Goal: Task Accomplishment & Management: Use online tool/utility

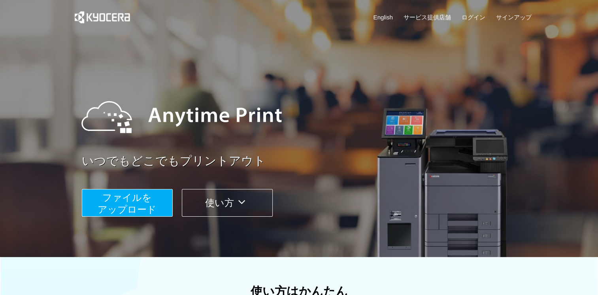
click at [151, 204] on span "ファイルを ​​アップロード" at bounding box center [127, 203] width 59 height 23
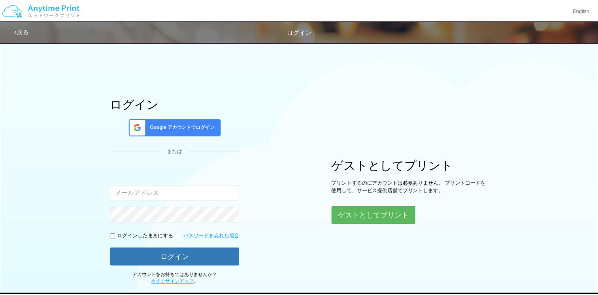
scroll to position [40, 0]
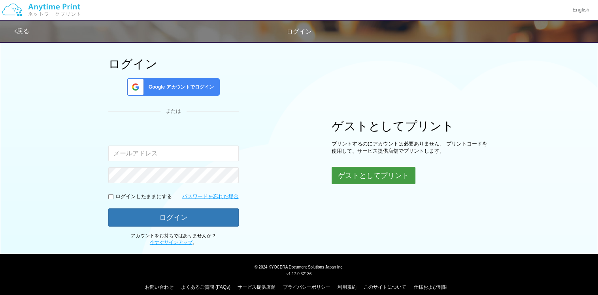
click at [371, 180] on button "ゲストとしてプリント" at bounding box center [374, 175] width 84 height 17
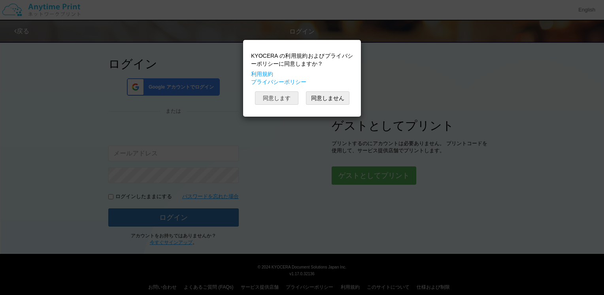
click at [280, 104] on button "同意します" at bounding box center [276, 97] width 43 height 13
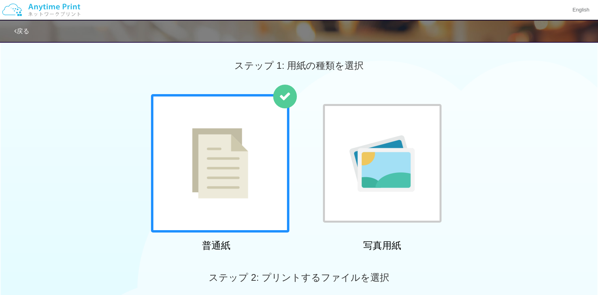
click at [259, 186] on div at bounding box center [220, 163] width 138 height 138
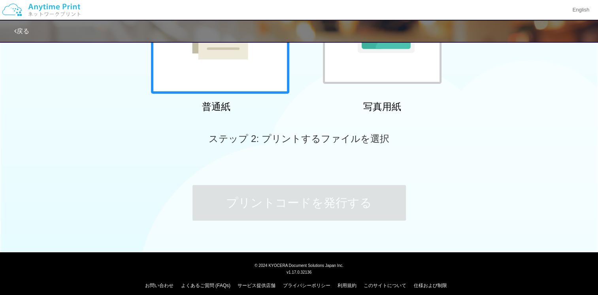
scroll to position [145, 0]
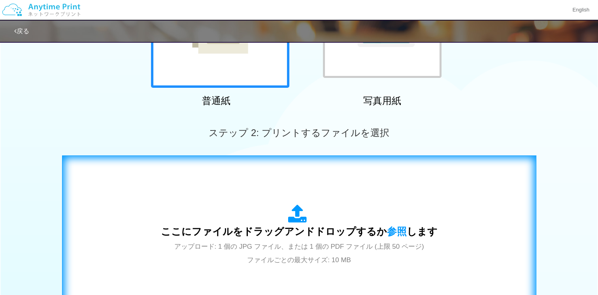
click at [299, 230] on span "ここにファイルをドラッグアンドドロップするか 参照 します" at bounding box center [299, 231] width 277 height 11
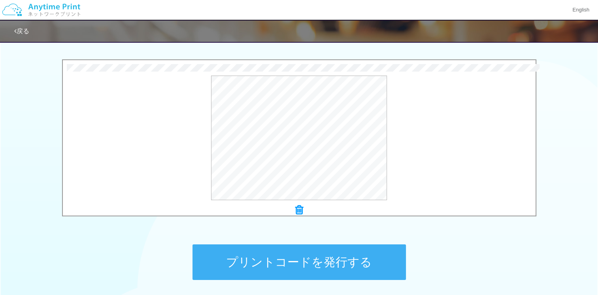
scroll to position [306, 0]
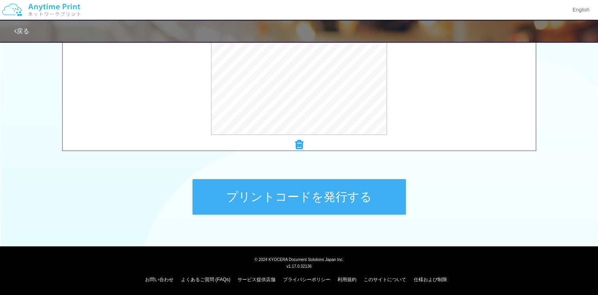
click at [341, 203] on button "プリントコードを発行する" at bounding box center [299, 197] width 213 height 36
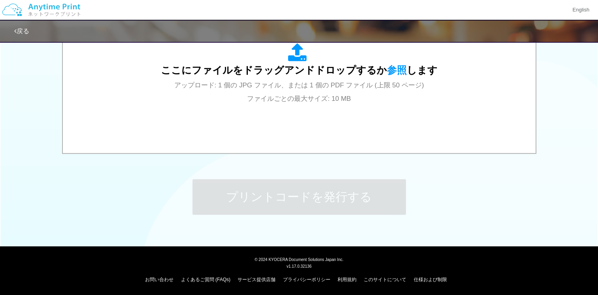
scroll to position [0, 0]
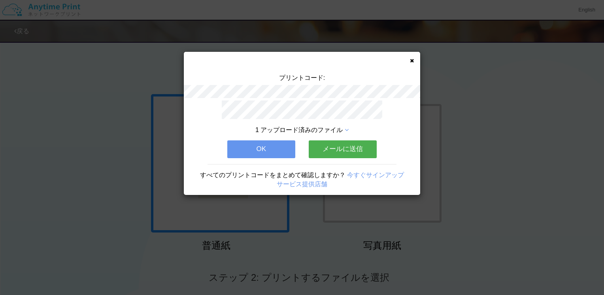
click at [286, 143] on button "OK" at bounding box center [261, 148] width 68 height 17
